Goal: Task Accomplishment & Management: Manage account settings

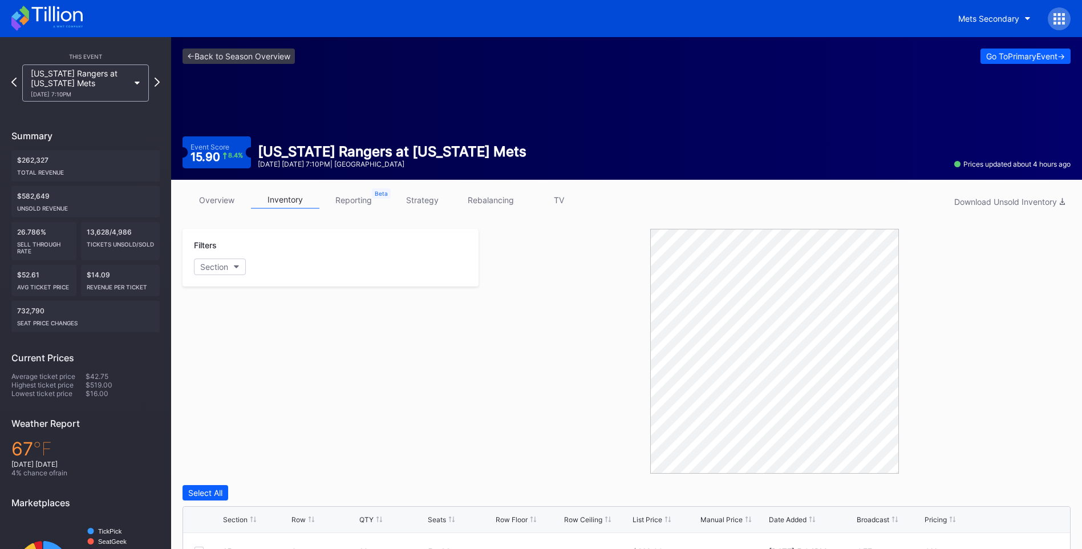
drag, startPoint x: 0, startPoint y: 0, endPoint x: 66, endPoint y: 15, distance: 67.4
click at [66, 15] on icon at bounding box center [46, 18] width 71 height 25
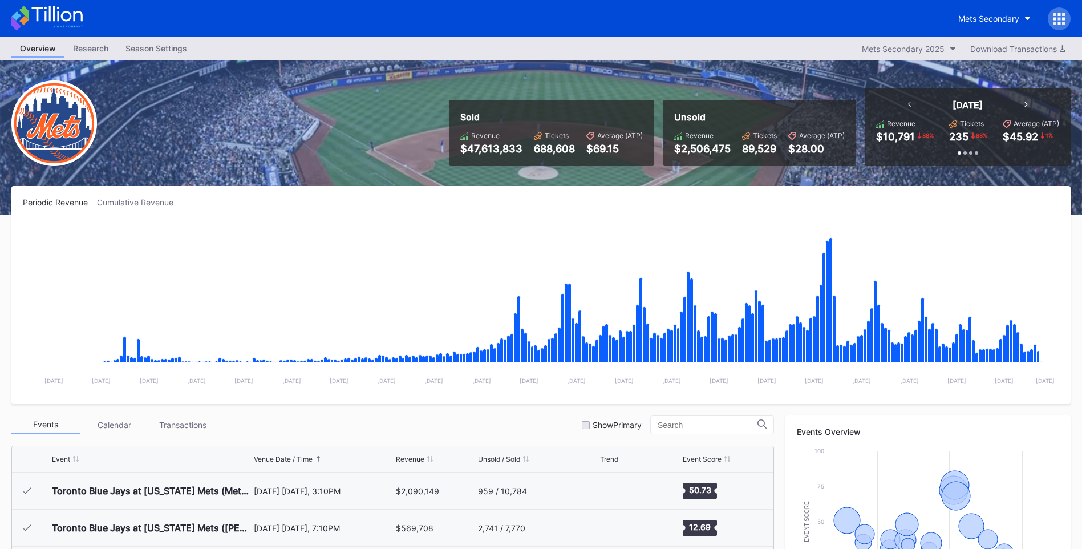
scroll to position [2593, 0]
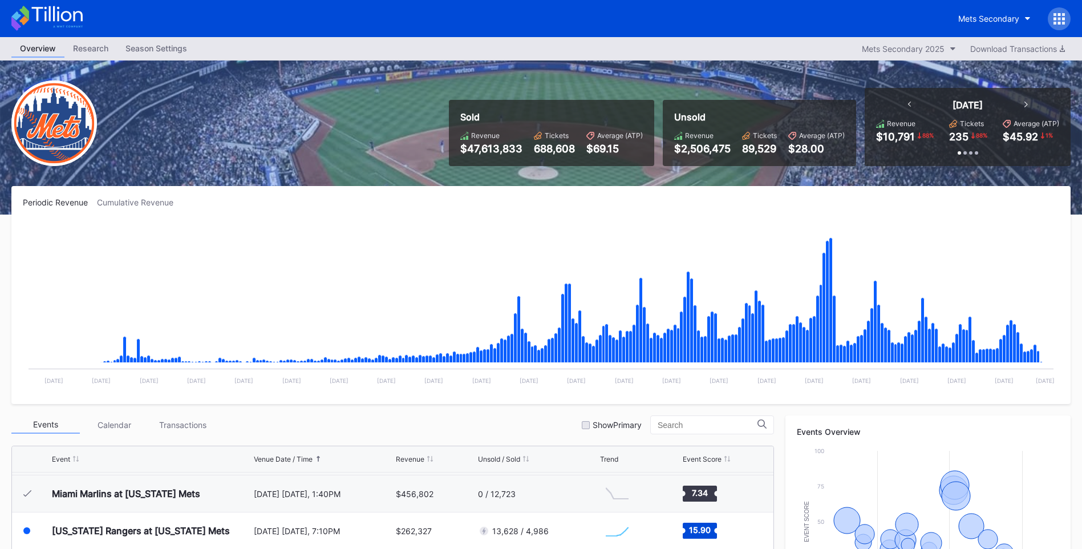
click at [1061, 26] on div at bounding box center [1059, 18] width 23 height 23
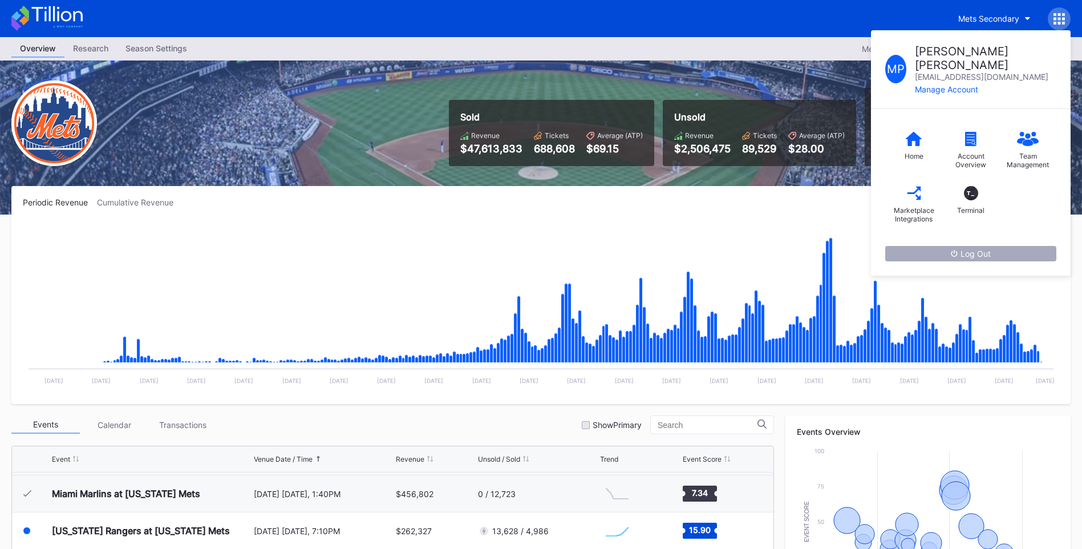
click at [1001, 246] on button "Log Out" at bounding box center [970, 253] width 171 height 15
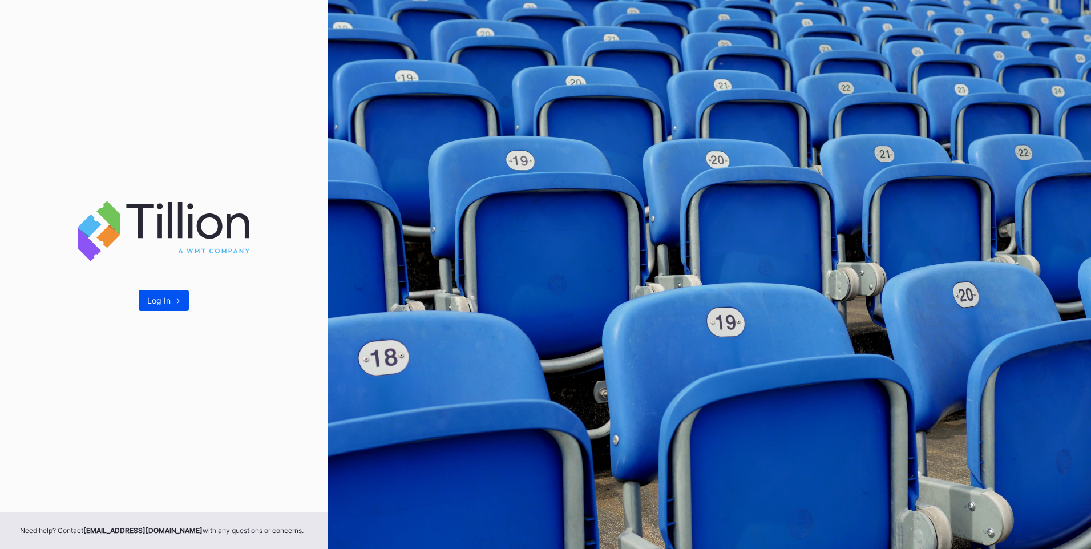
click at [157, 309] on button "Log In ->" at bounding box center [164, 300] width 50 height 21
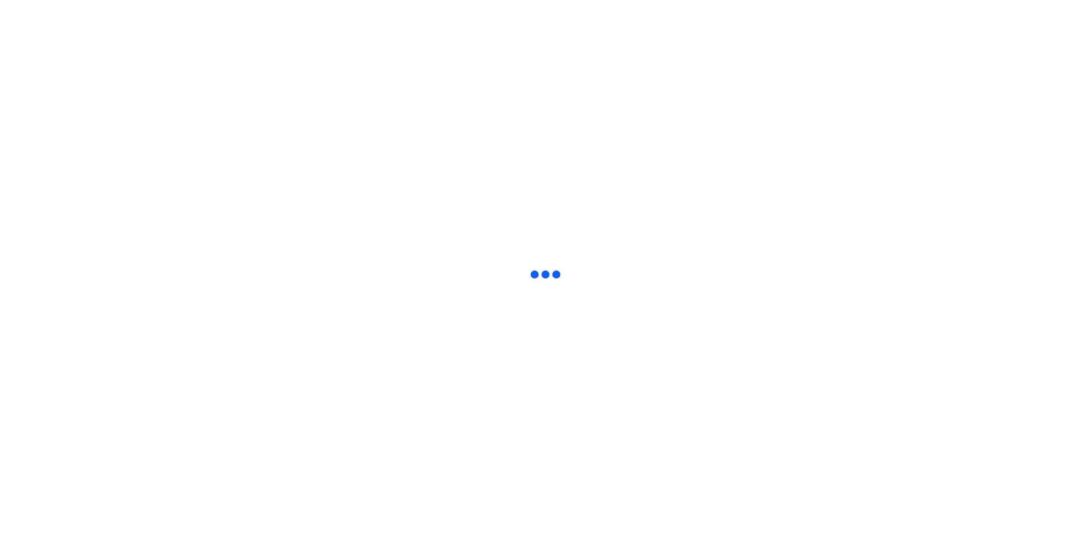
click at [159, 5] on html at bounding box center [545, 2] width 1091 height 5
click at [741, 5] on html at bounding box center [545, 2] width 1091 height 5
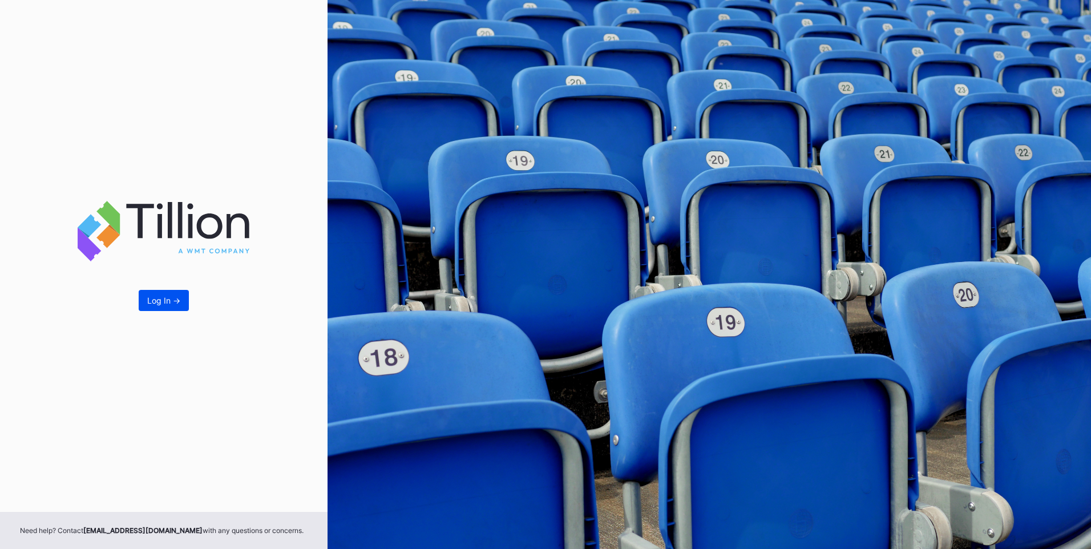
click at [166, 301] on div "Log In ->" at bounding box center [163, 300] width 33 height 10
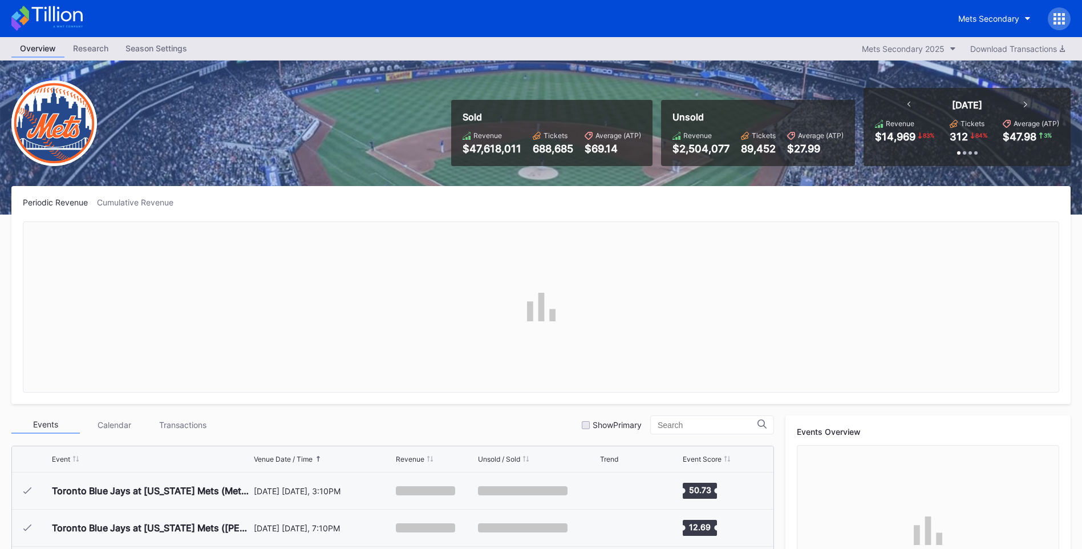
scroll to position [2593, 0]
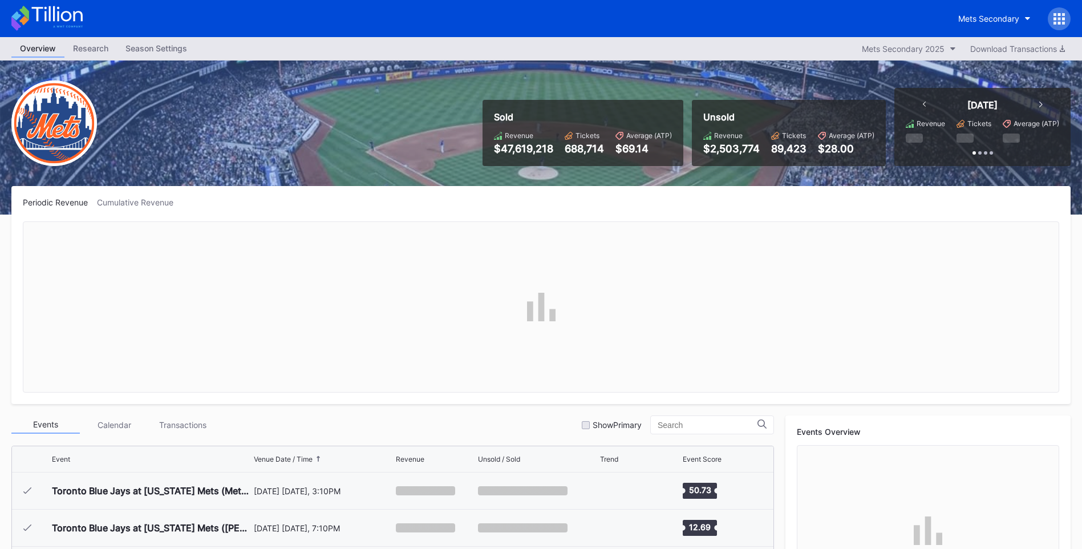
scroll to position [2593, 0]
